Goal: Information Seeking & Learning: Understand process/instructions

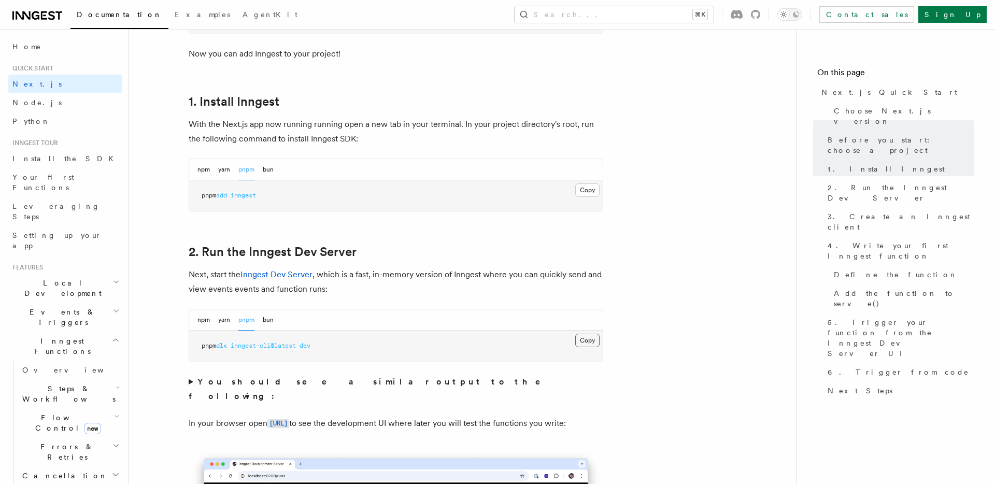
click at [588, 338] on button "Copy Copied" at bounding box center [587, 340] width 24 height 13
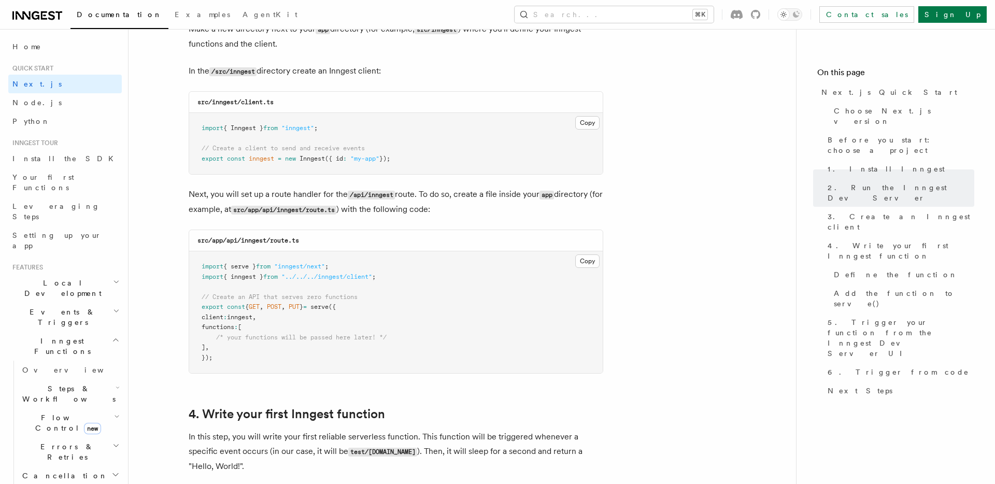
scroll to position [1309, 0]
click at [281, 310] on span "POST" at bounding box center [274, 306] width 15 height 7
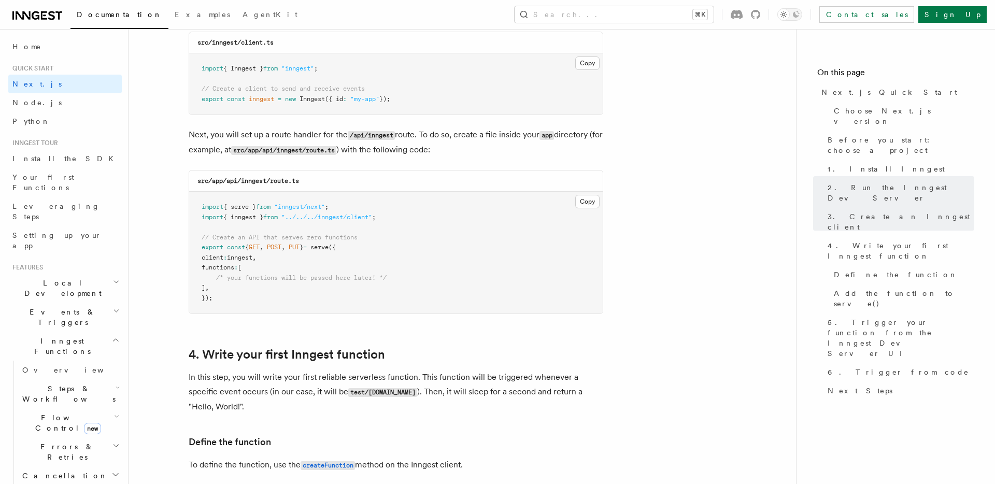
scroll to position [1369, 0]
click at [589, 206] on button "Copy Copied" at bounding box center [587, 200] width 24 height 13
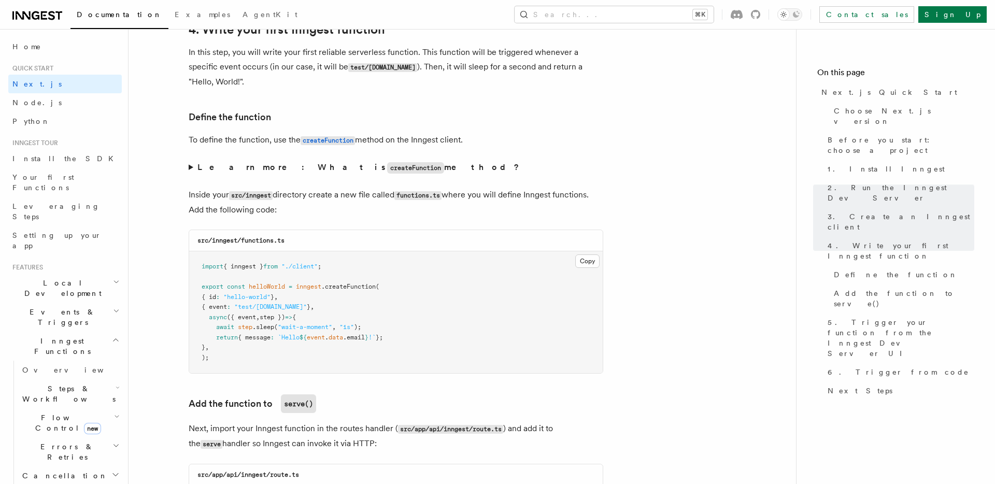
scroll to position [1693, 0]
click at [583, 263] on button "Copy Copied" at bounding box center [587, 260] width 24 height 13
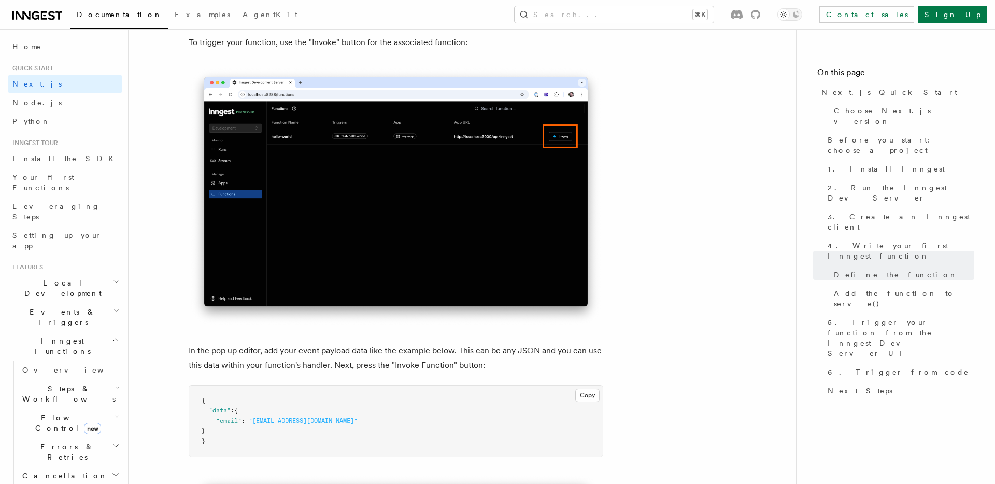
scroll to position [2811, 0]
click at [226, 456] on pre "{ "data" : { "email" : "[EMAIL_ADDRESS][DOMAIN_NAME]" } }" at bounding box center [396, 421] width 414 height 72
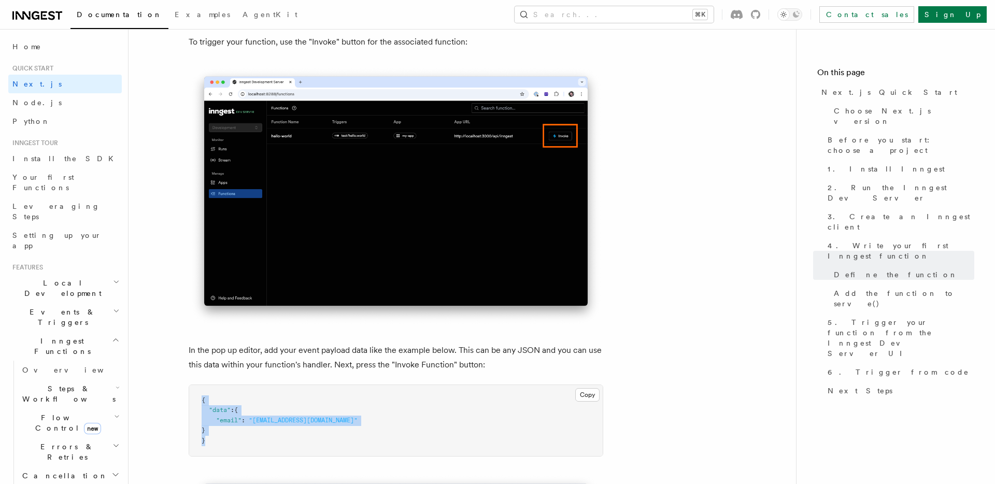
drag, startPoint x: 210, startPoint y: 444, endPoint x: 202, endPoint y: 402, distance: 43.4
click at [202, 402] on pre "{ "data" : { "email" : "[EMAIL_ADDRESS][DOMAIN_NAME]" } }" at bounding box center [396, 421] width 414 height 72
copy code "{ "data" : { "email" : "[EMAIL_ADDRESS][DOMAIN_NAME]" } }"
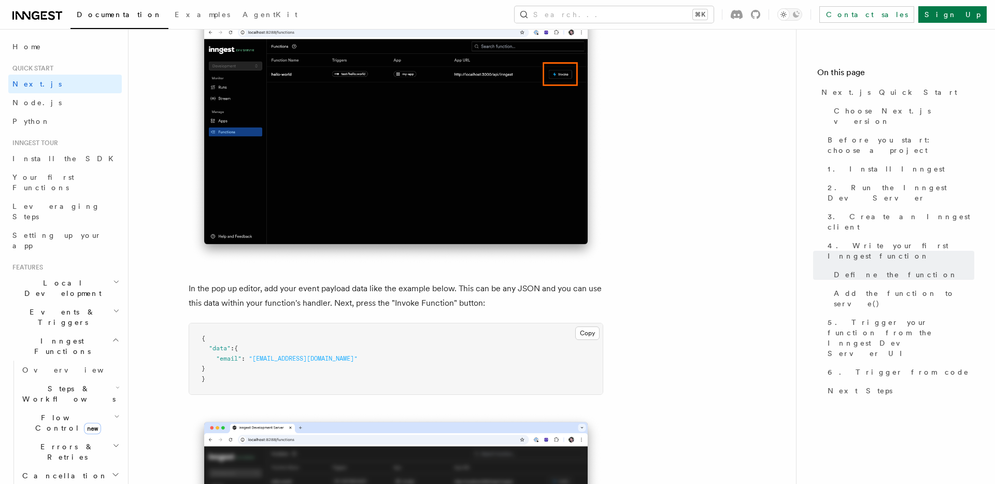
scroll to position [2873, 0]
drag, startPoint x: 209, startPoint y: 382, endPoint x: 200, endPoint y: 343, distance: 40.5
click at [200, 343] on pre "{ "data" : { "email" : "[EMAIL_ADDRESS][DOMAIN_NAME]" } }" at bounding box center [396, 359] width 414 height 72
copy code "{ "data" : { "email" : "[EMAIL_ADDRESS][DOMAIN_NAME]" } }"
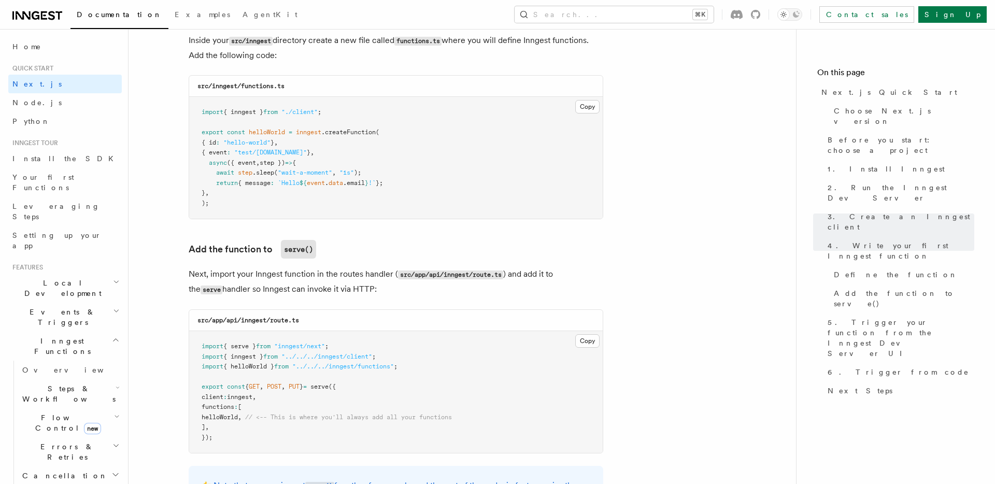
scroll to position [1845, 0]
drag, startPoint x: 262, startPoint y: 423, endPoint x: 210, endPoint y: 423, distance: 52.3
click at [210, 423] on span "helloWorld , // <-- This is where you'll always add all your functions" at bounding box center [327, 419] width 250 height 7
click at [241, 423] on span "," at bounding box center [240, 419] width 4 height 7
drag, startPoint x: 262, startPoint y: 423, endPoint x: 216, endPoint y: 423, distance: 46.6
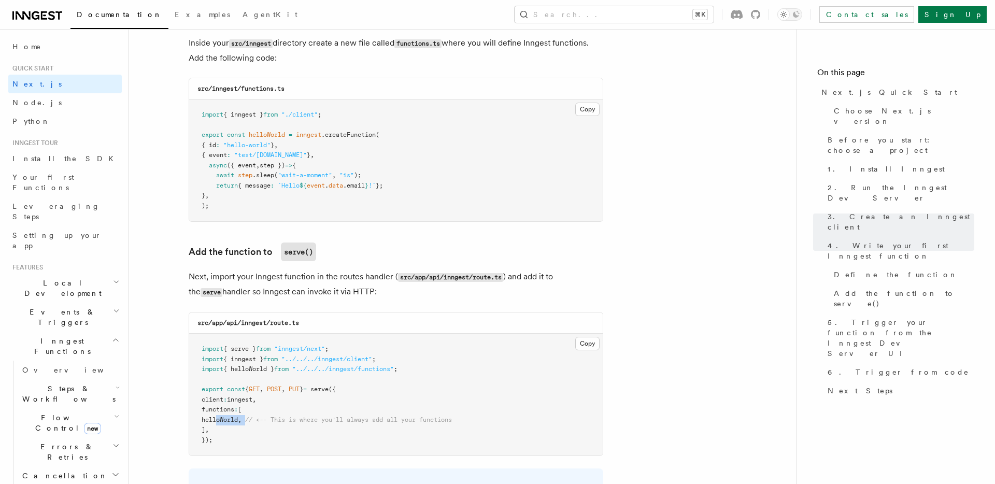
click at [216, 423] on span "helloWorld , // <-- This is where you'll always add all your functions" at bounding box center [327, 419] width 250 height 7
click at [241, 422] on span "," at bounding box center [240, 419] width 4 height 7
drag, startPoint x: 257, startPoint y: 423, endPoint x: 223, endPoint y: 424, distance: 34.2
click at [223, 423] on span "helloWorld , // <-- This is where you'll always add all your functions" at bounding box center [327, 419] width 250 height 7
click at [245, 420] on span at bounding box center [243, 419] width 4 height 7
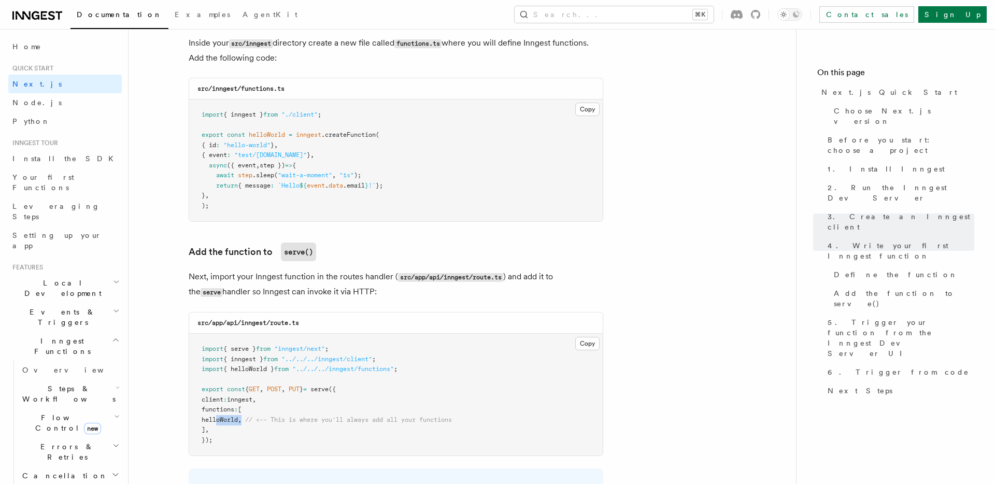
drag, startPoint x: 258, startPoint y: 421, endPoint x: 217, endPoint y: 421, distance: 41.5
click at [217, 421] on span "helloWorld , // <-- This is where you'll always add all your functions" at bounding box center [327, 419] width 250 height 7
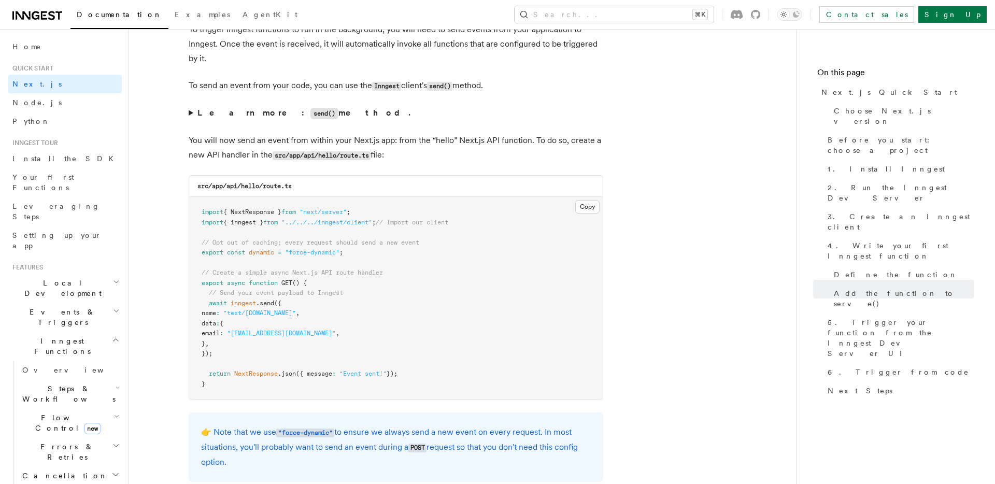
scroll to position [5343, 0]
click at [590, 208] on button "Copy Copied" at bounding box center [587, 204] width 24 height 13
